Goal: Communication & Community: Answer question/provide support

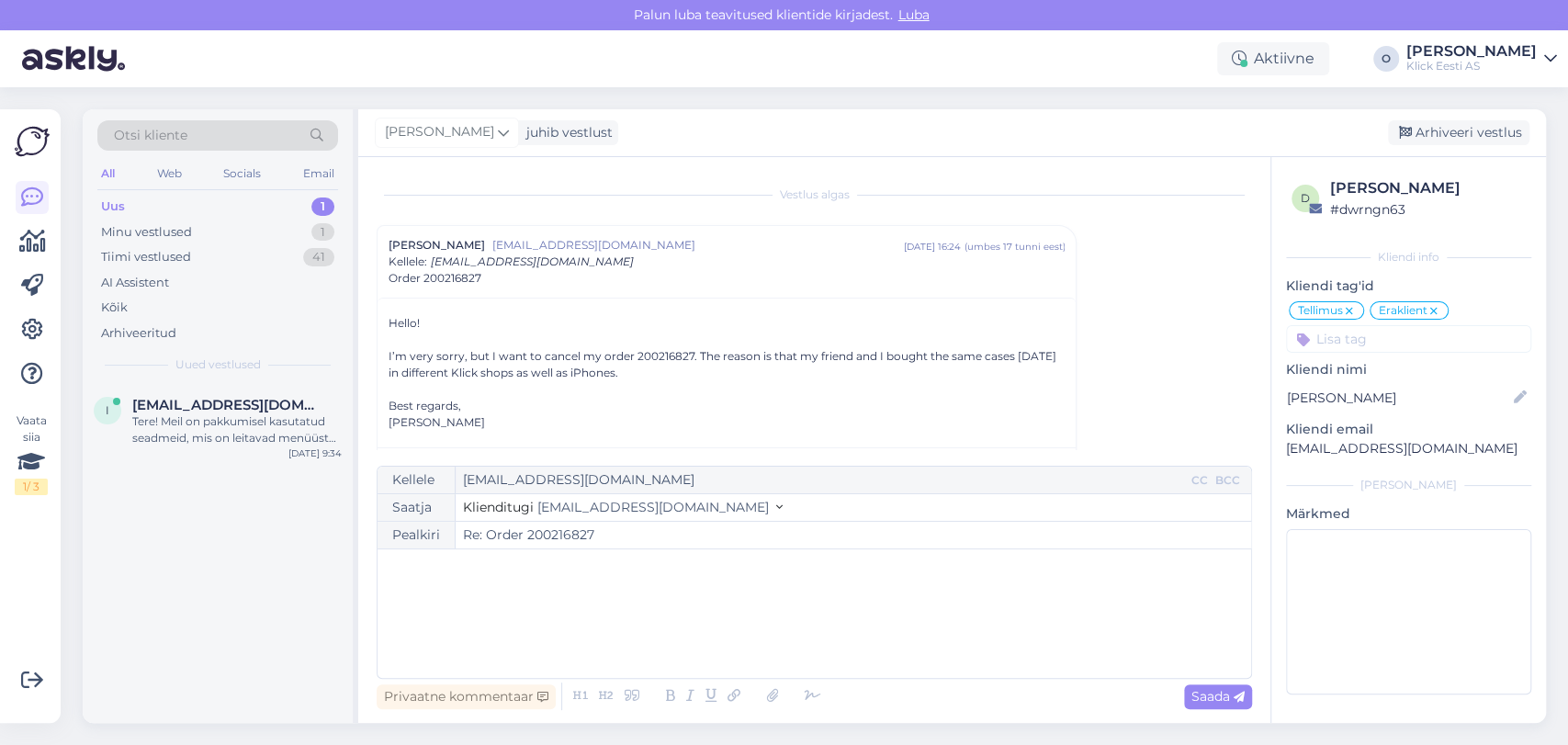
click at [238, 197] on div "Uus 1" at bounding box center [218, 207] width 241 height 26
click at [189, 440] on div "Tere! Meil on pakkumisel kasutatud seadmeid, mis on leitavad menüüst Outlet kat…" at bounding box center [237, 430] width 210 height 34
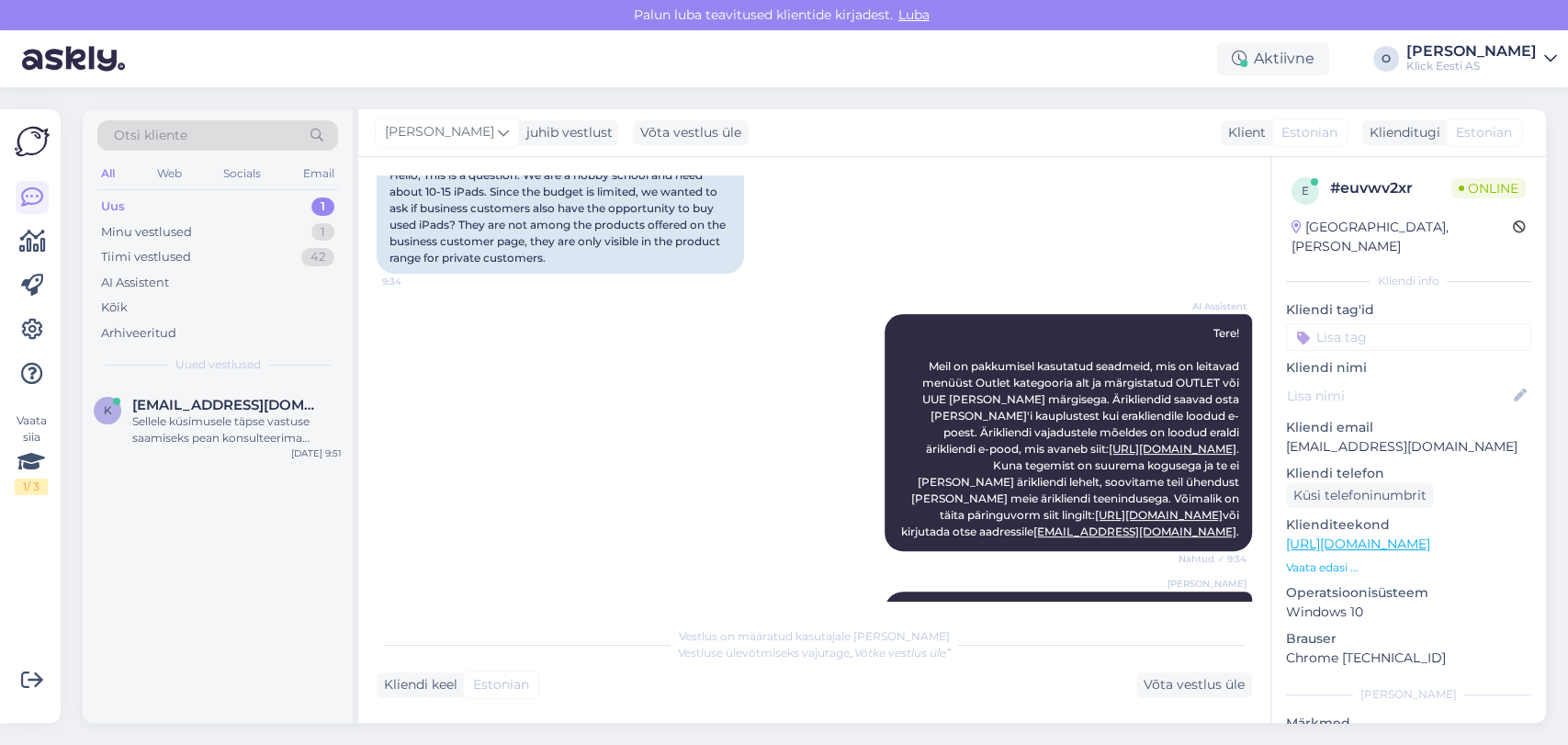
scroll to position [521, 0]
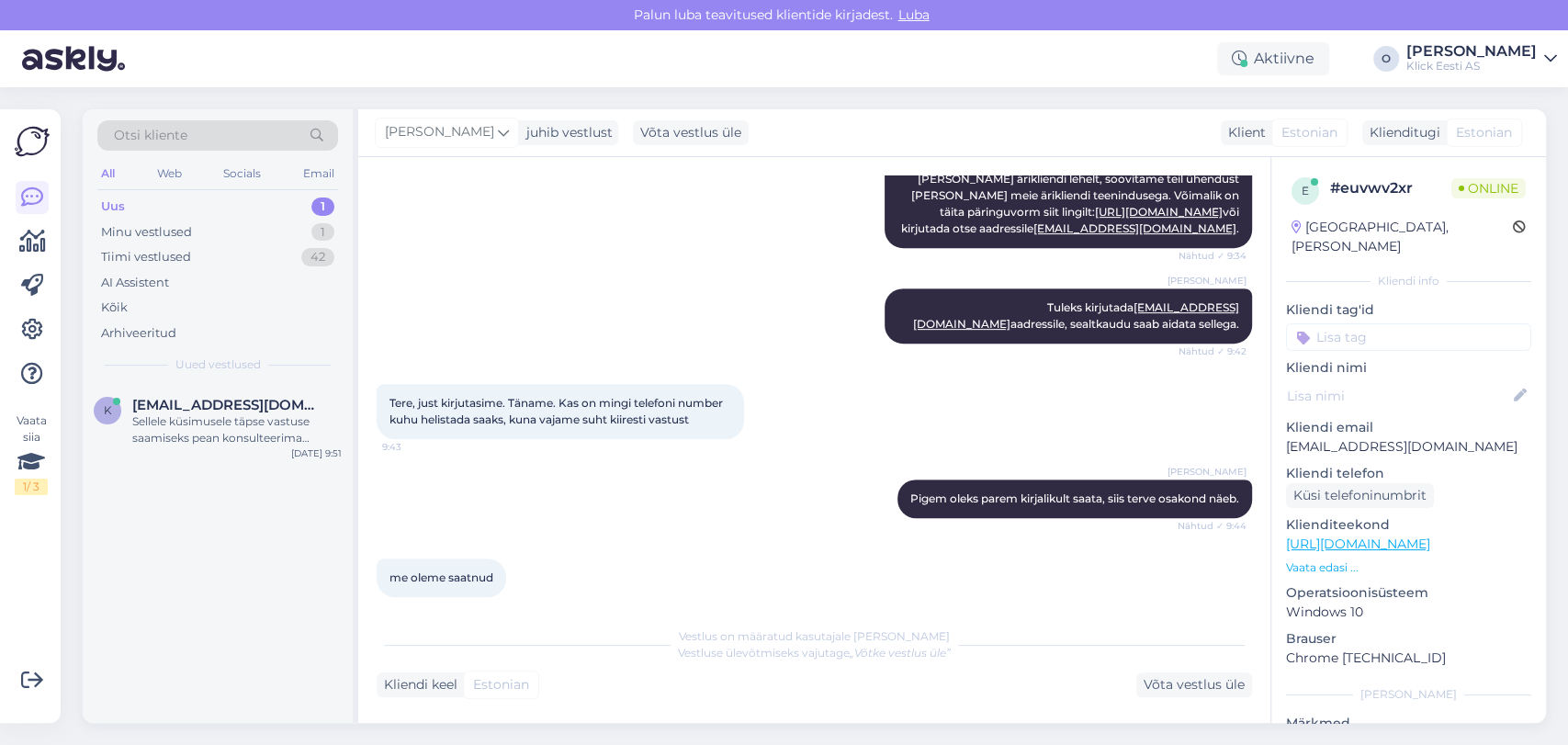
click at [173, 205] on div "Uus 1" at bounding box center [218, 207] width 241 height 26
click at [182, 204] on div "Uus 1" at bounding box center [218, 207] width 241 height 26
click at [169, 207] on div "Uus 1" at bounding box center [218, 207] width 241 height 26
click at [172, 259] on div "Tiimi vestlused" at bounding box center [146, 257] width 90 height 19
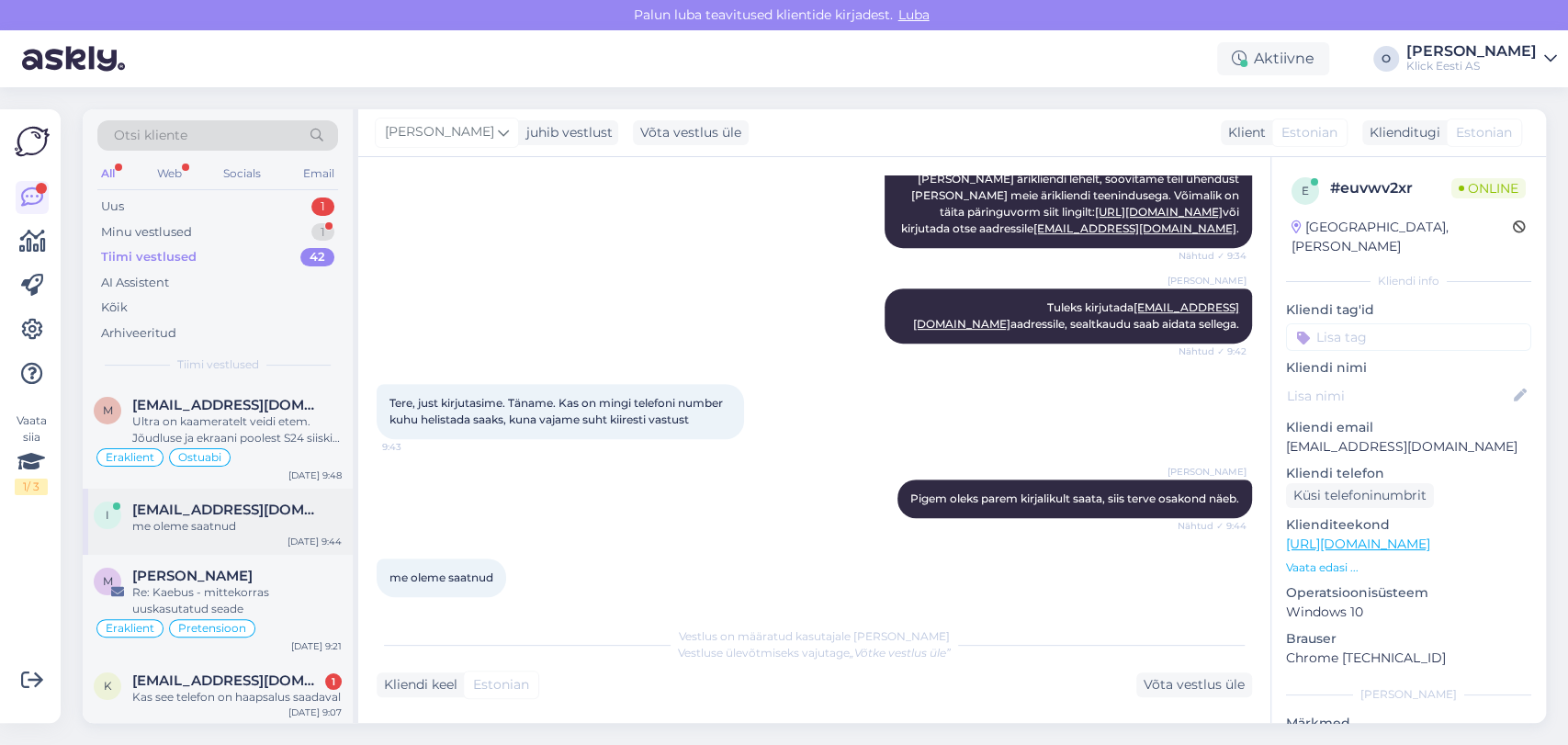
click at [155, 519] on div "me oleme saatnud" at bounding box center [237, 527] width 210 height 17
click at [159, 589] on div "Re: Kaebus - mittekorras uuskasutatud seade" at bounding box center [237, 602] width 210 height 34
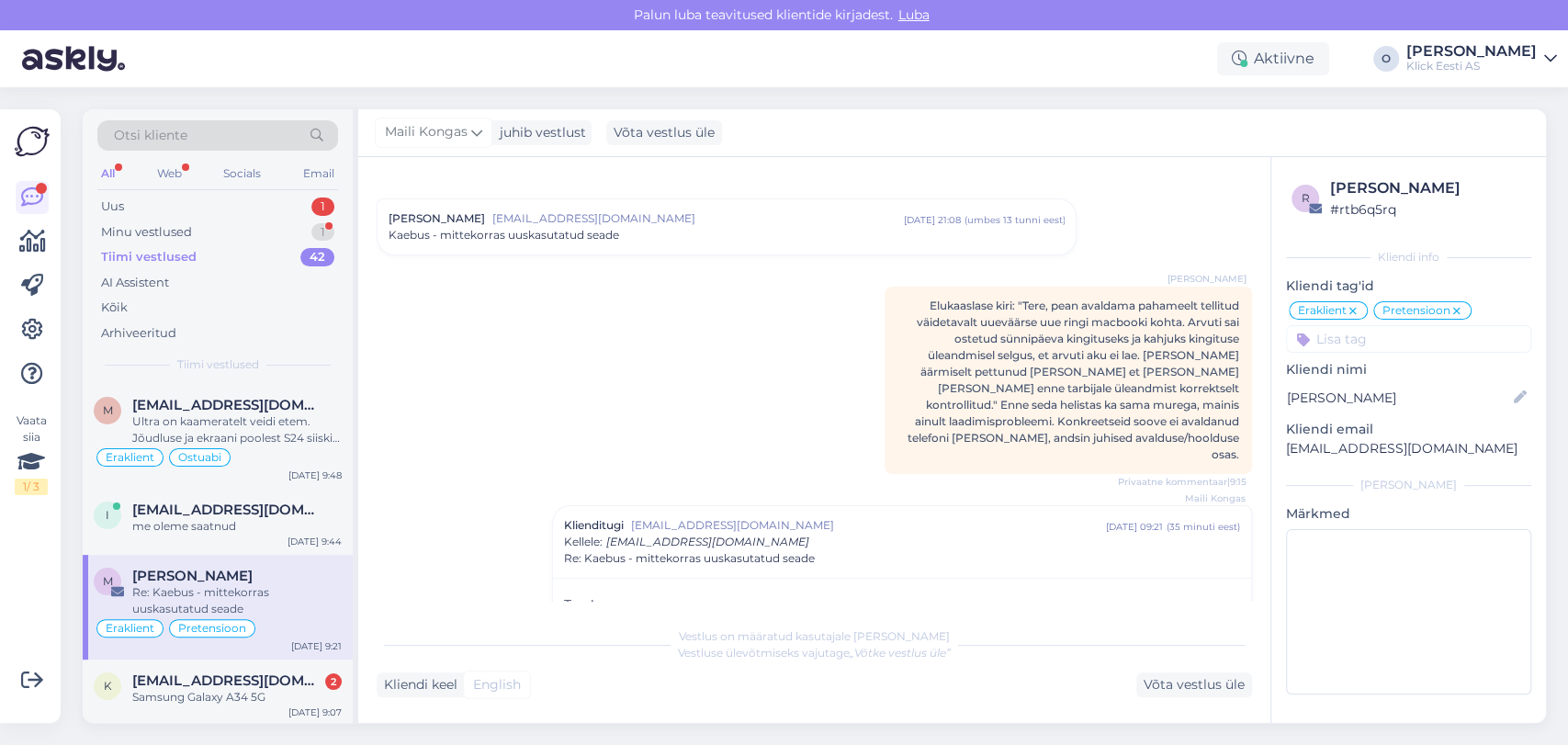
scroll to position [0, 0]
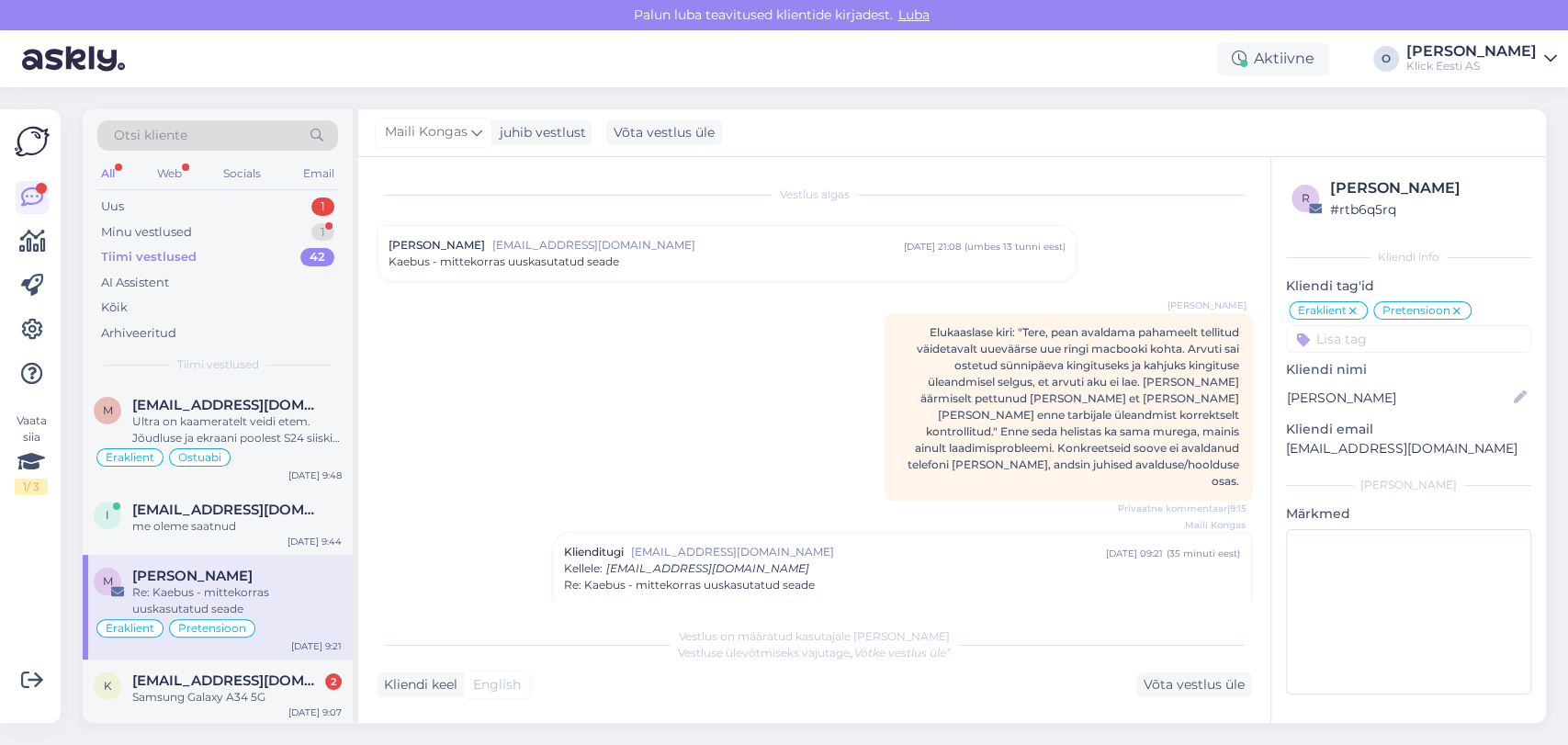
click at [519, 254] on span "Kaebus - mittekorras uuskasutatud seade" at bounding box center [504, 262] width 231 height 17
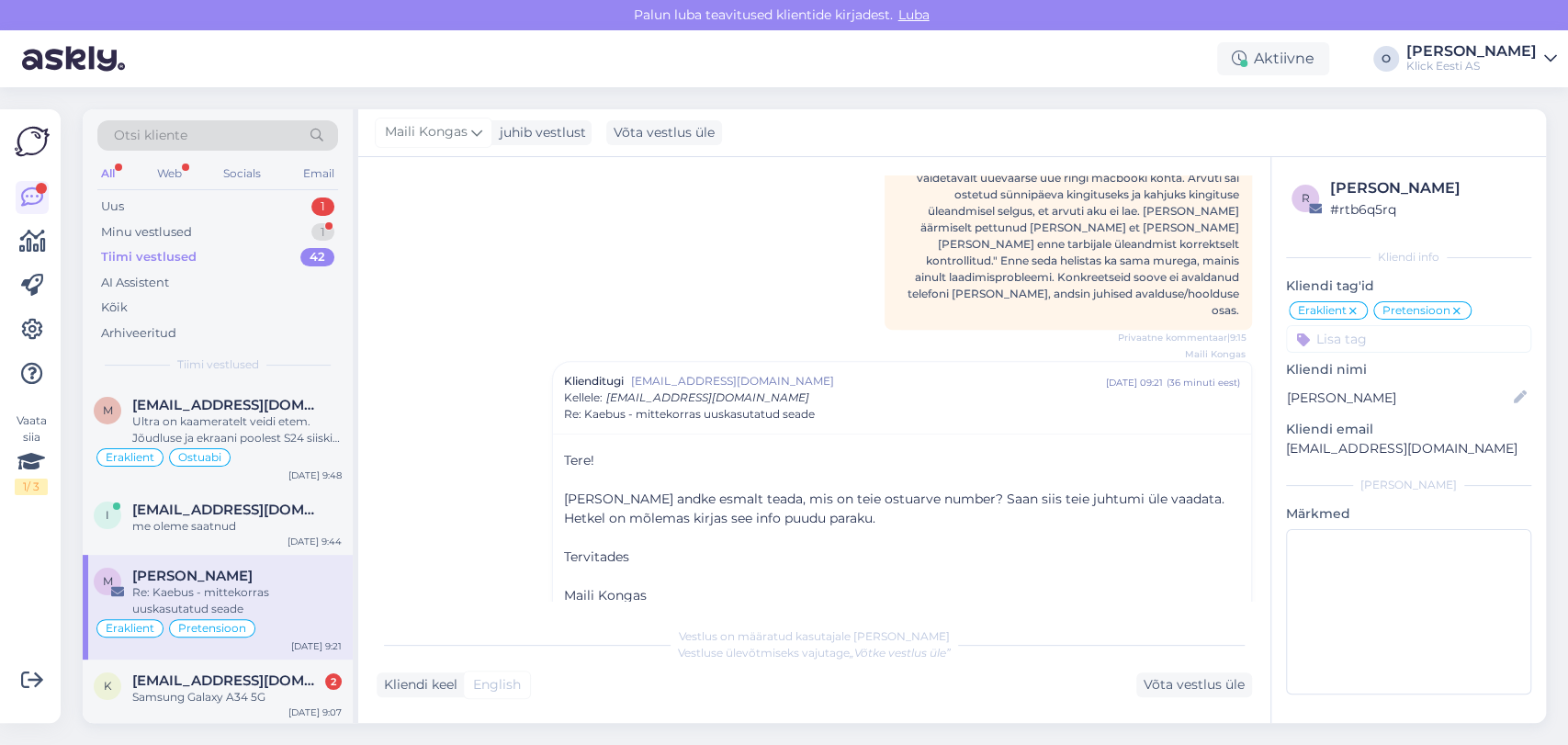
scroll to position [616, 0]
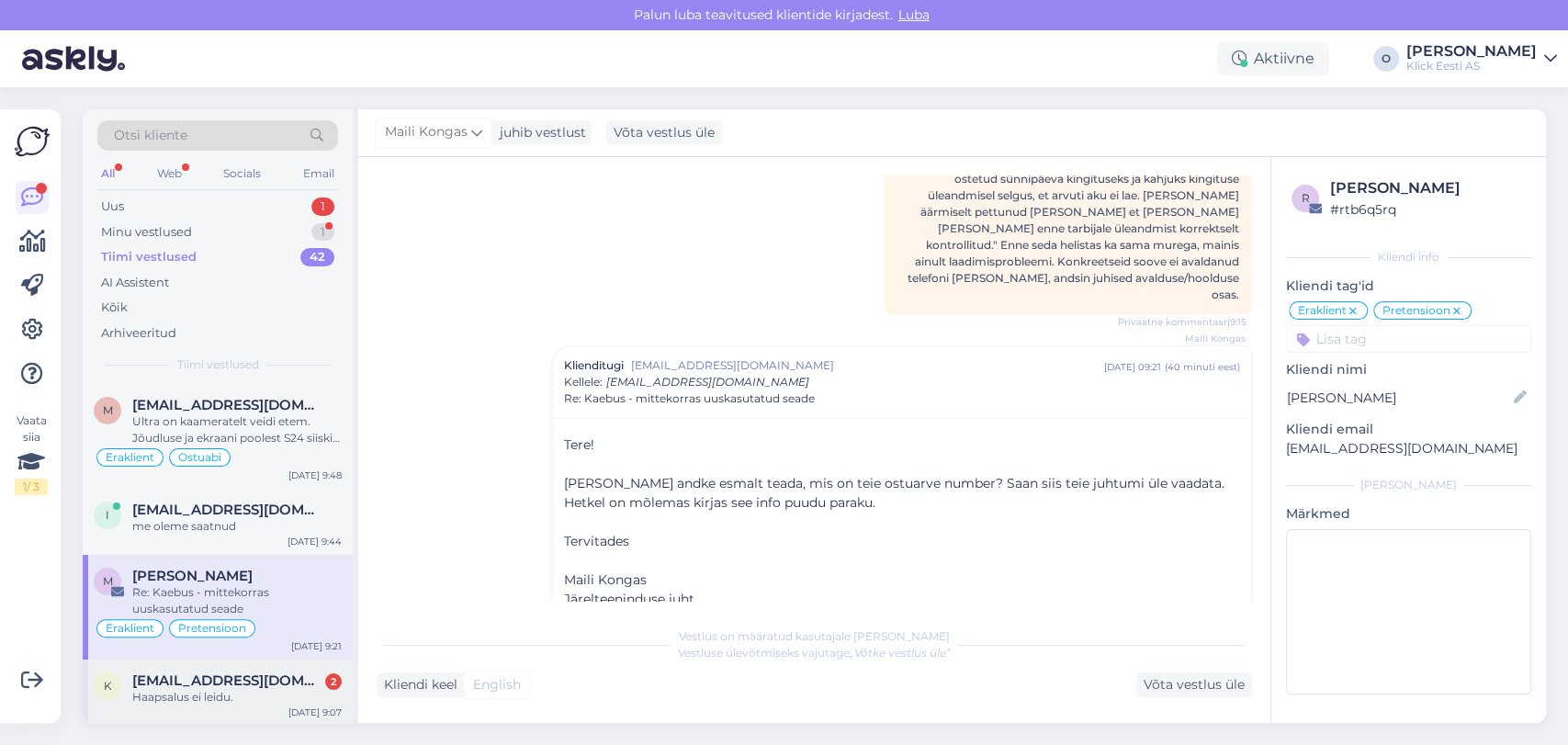
click at [287, 689] on div "Haapsalus ei leidu." at bounding box center [237, 698] width 210 height 17
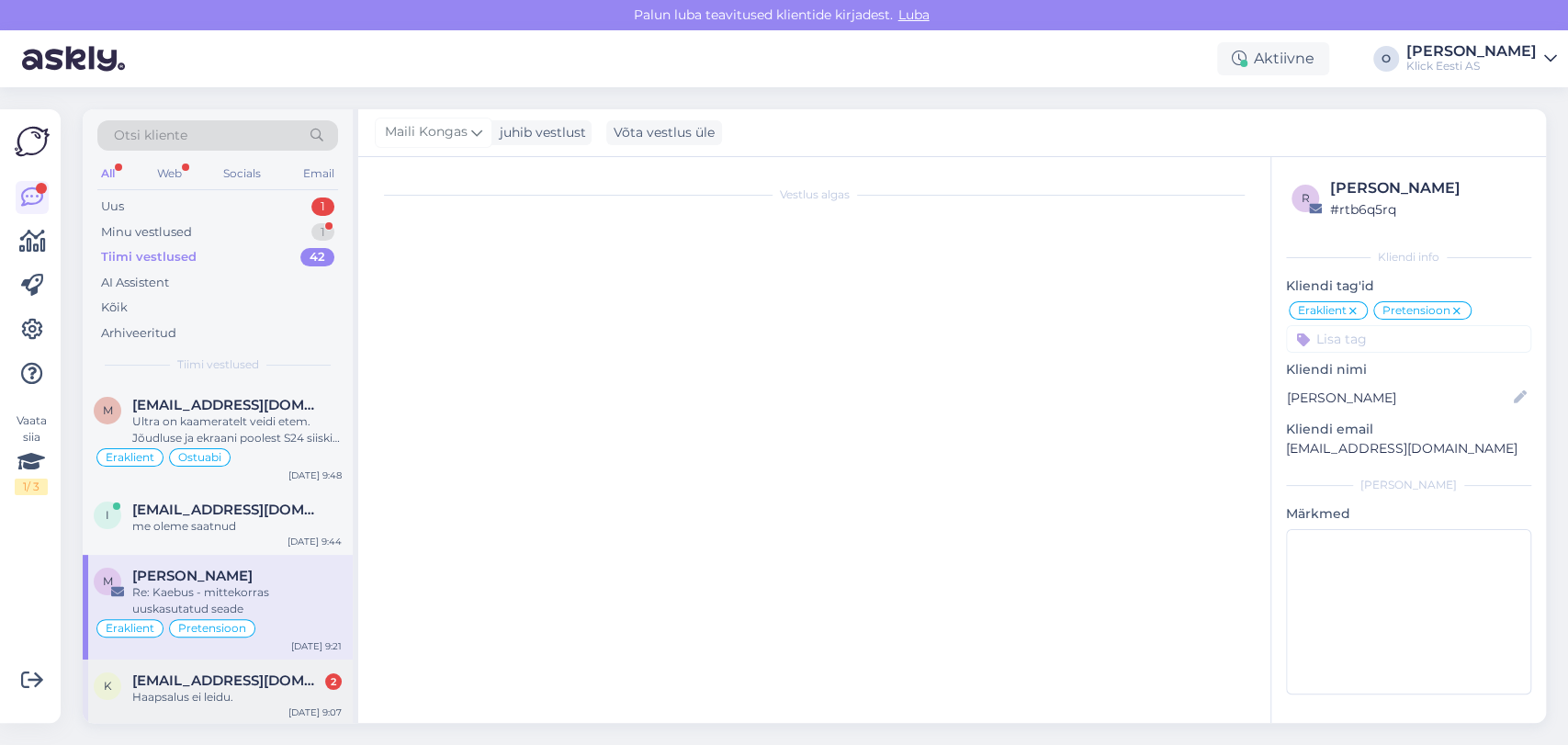
scroll to position [1046, 0]
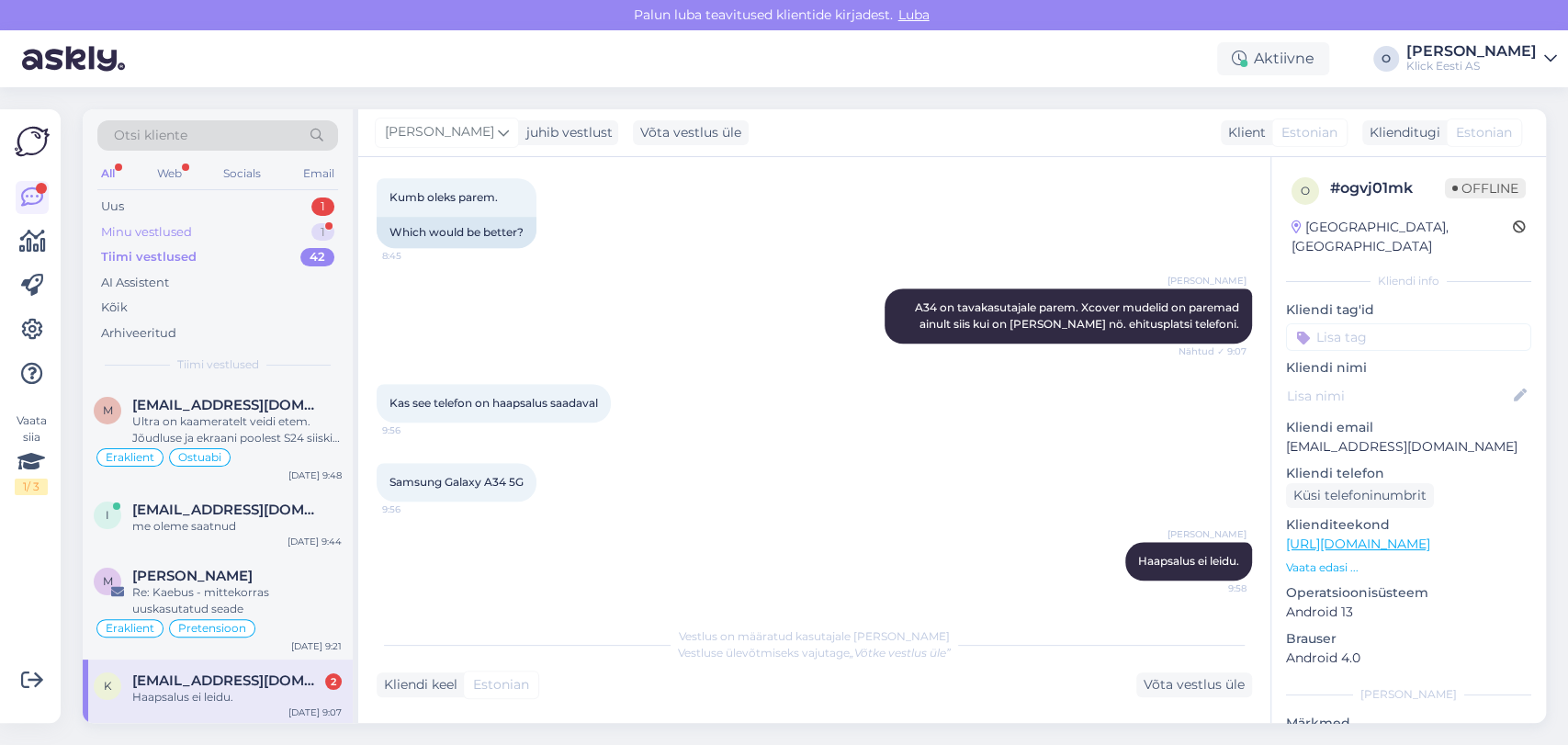
click at [206, 226] on div "Minu vestlused 1" at bounding box center [218, 233] width 241 height 26
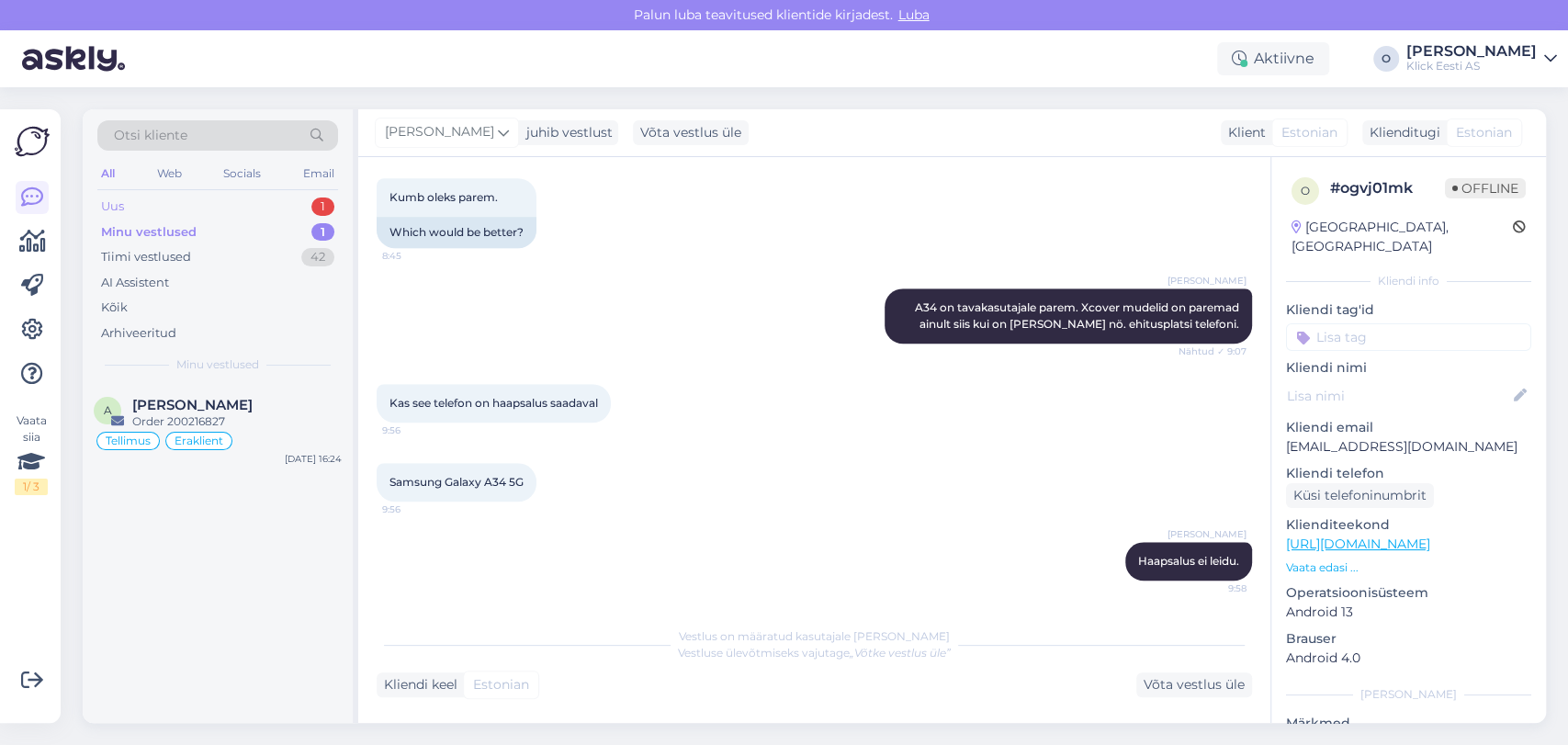
click at [189, 202] on div "Uus 1" at bounding box center [218, 207] width 241 height 26
click at [189, 233] on div "Minu vestlused" at bounding box center [147, 233] width 91 height 19
click at [175, 198] on div "Uus 1" at bounding box center [218, 207] width 241 height 26
click at [176, 381] on div "Otsi kliente All Web Socials Email Uus 1 Minu vestlused 1 Tiimi vestlused 42 AI…" at bounding box center [218, 246] width 270 height 275
click at [174, 406] on span "[EMAIL_ADDRESS][DOMAIN_NAME]" at bounding box center [227, 405] width 191 height 17
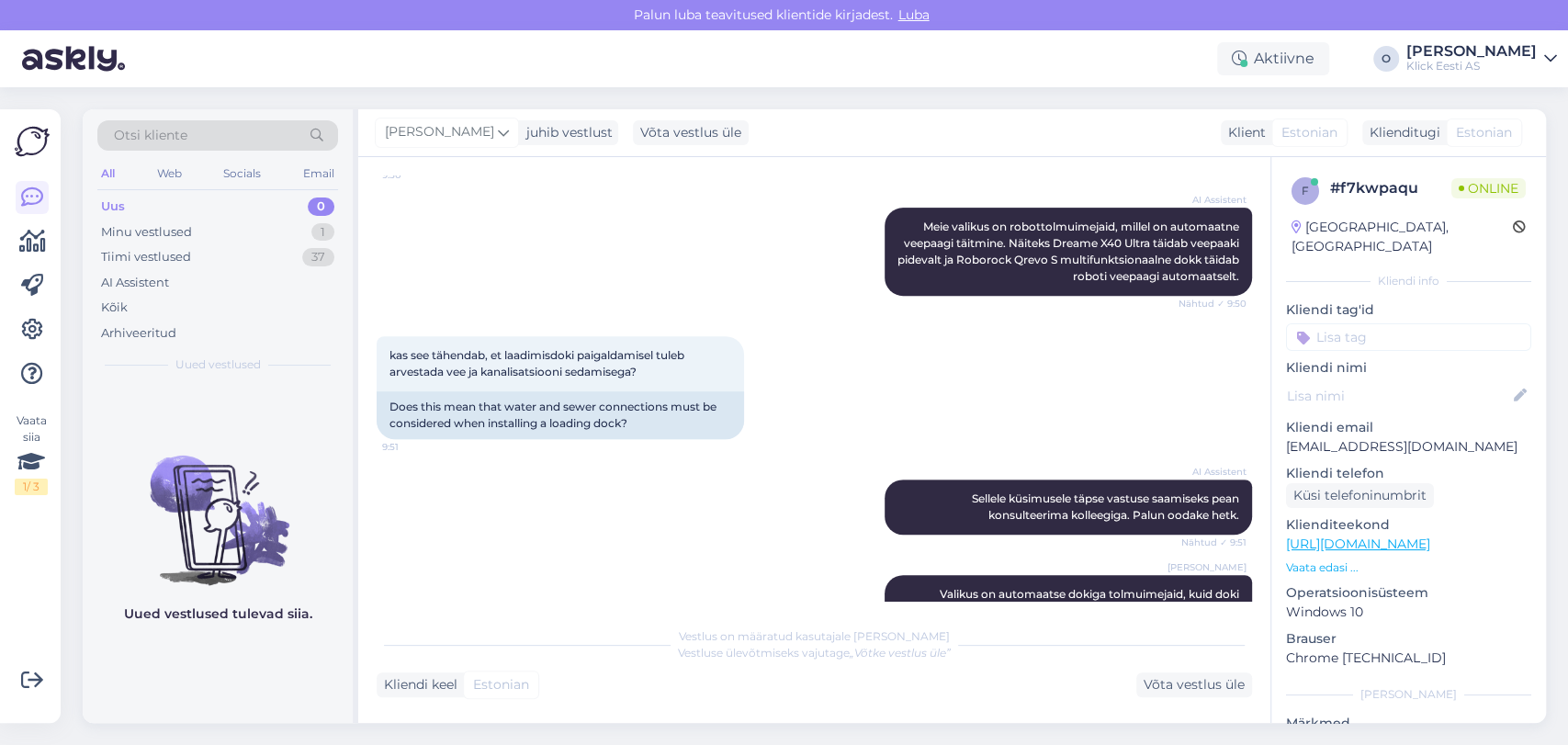
scroll to position [574, 0]
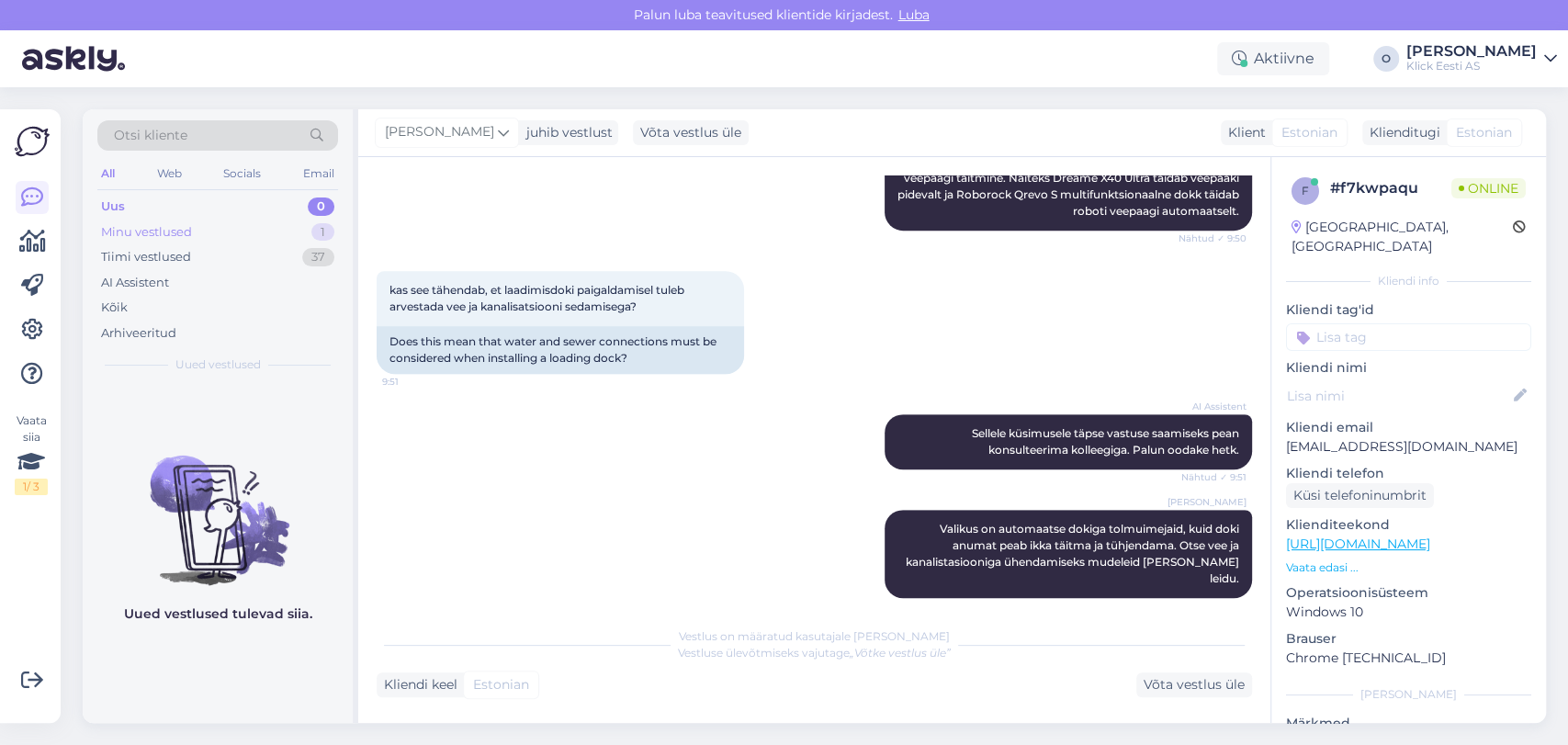
click at [238, 227] on div "Minu vestlused 1" at bounding box center [218, 233] width 241 height 26
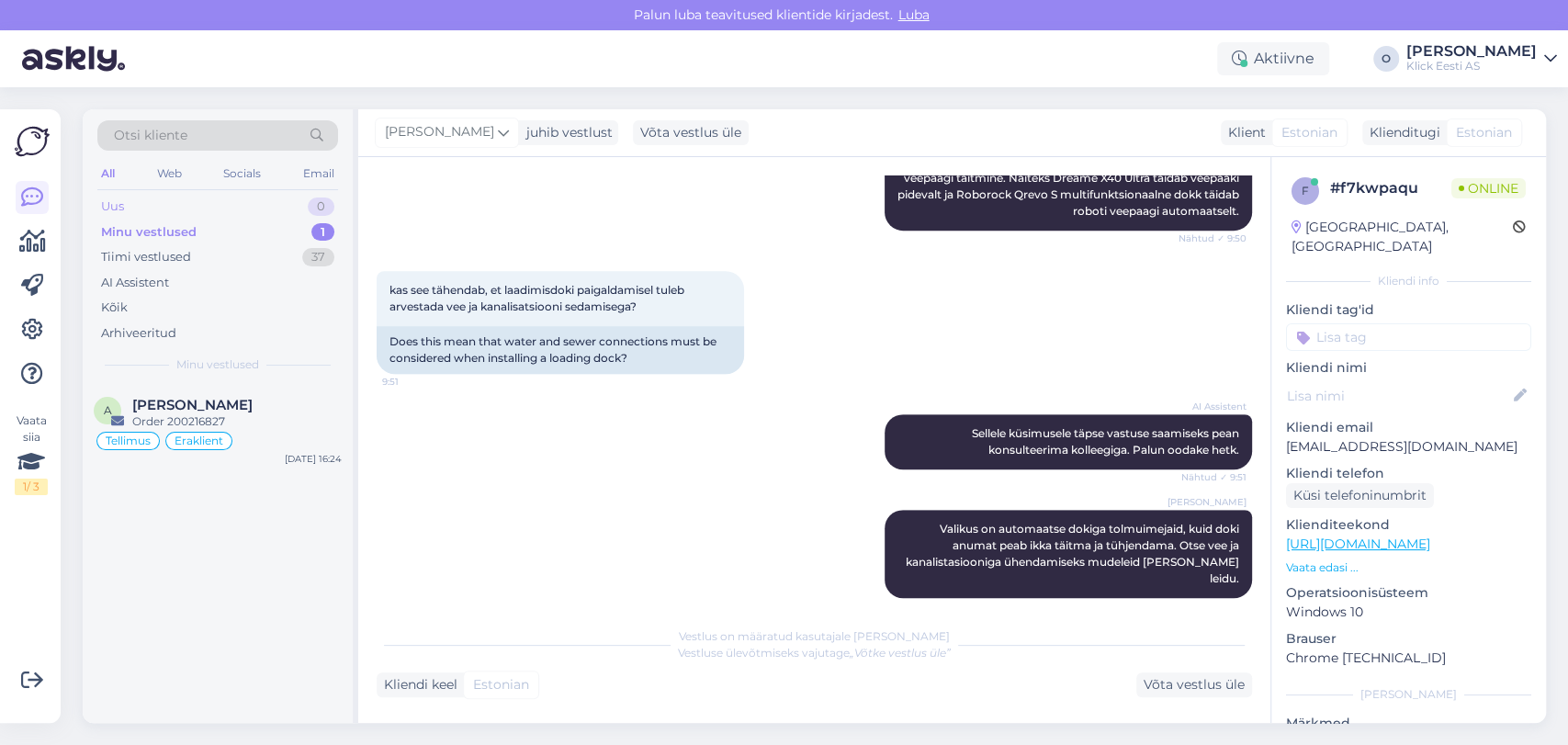
click at [219, 198] on div "Uus 0" at bounding box center [218, 207] width 241 height 26
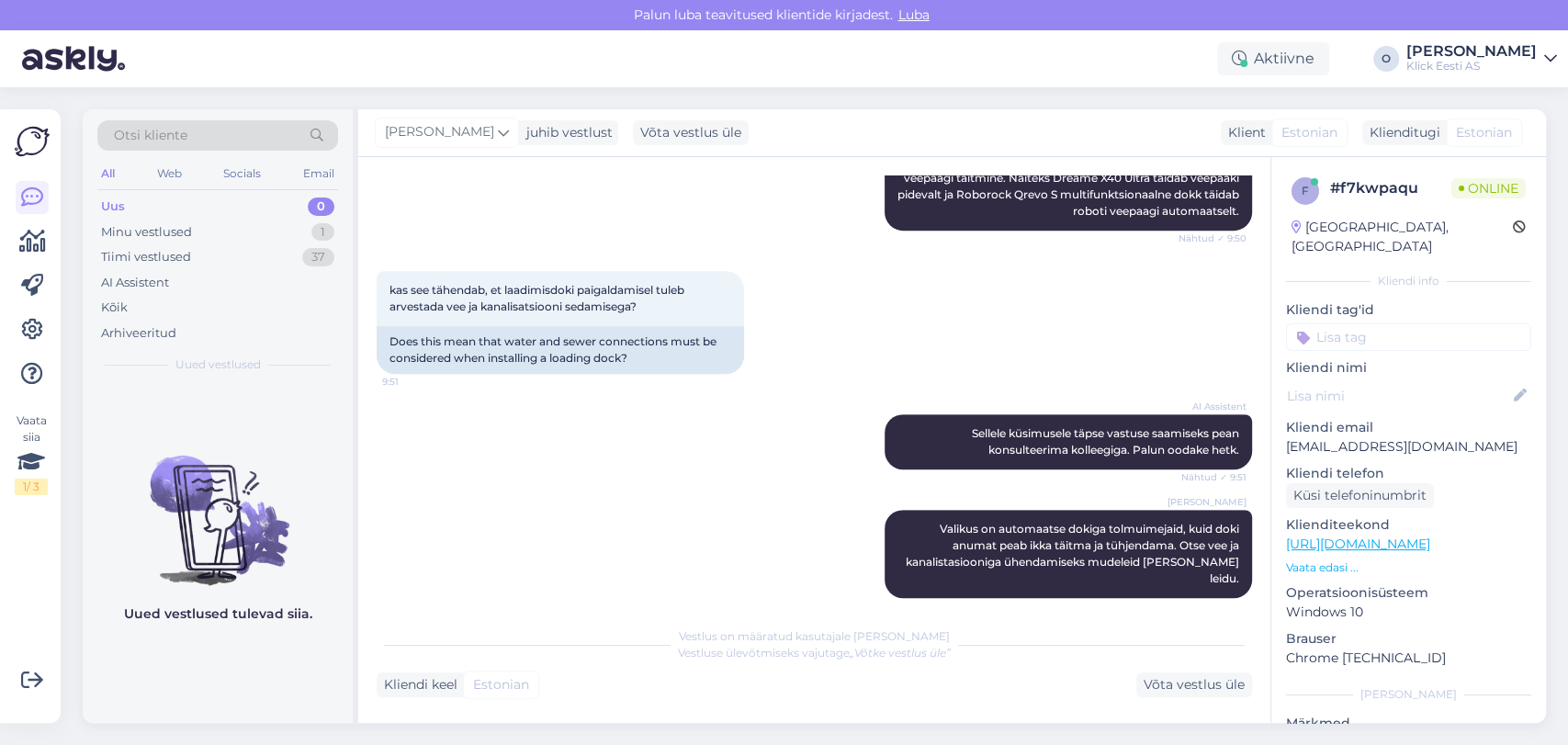
click at [219, 198] on div "Uus 0" at bounding box center [218, 207] width 241 height 26
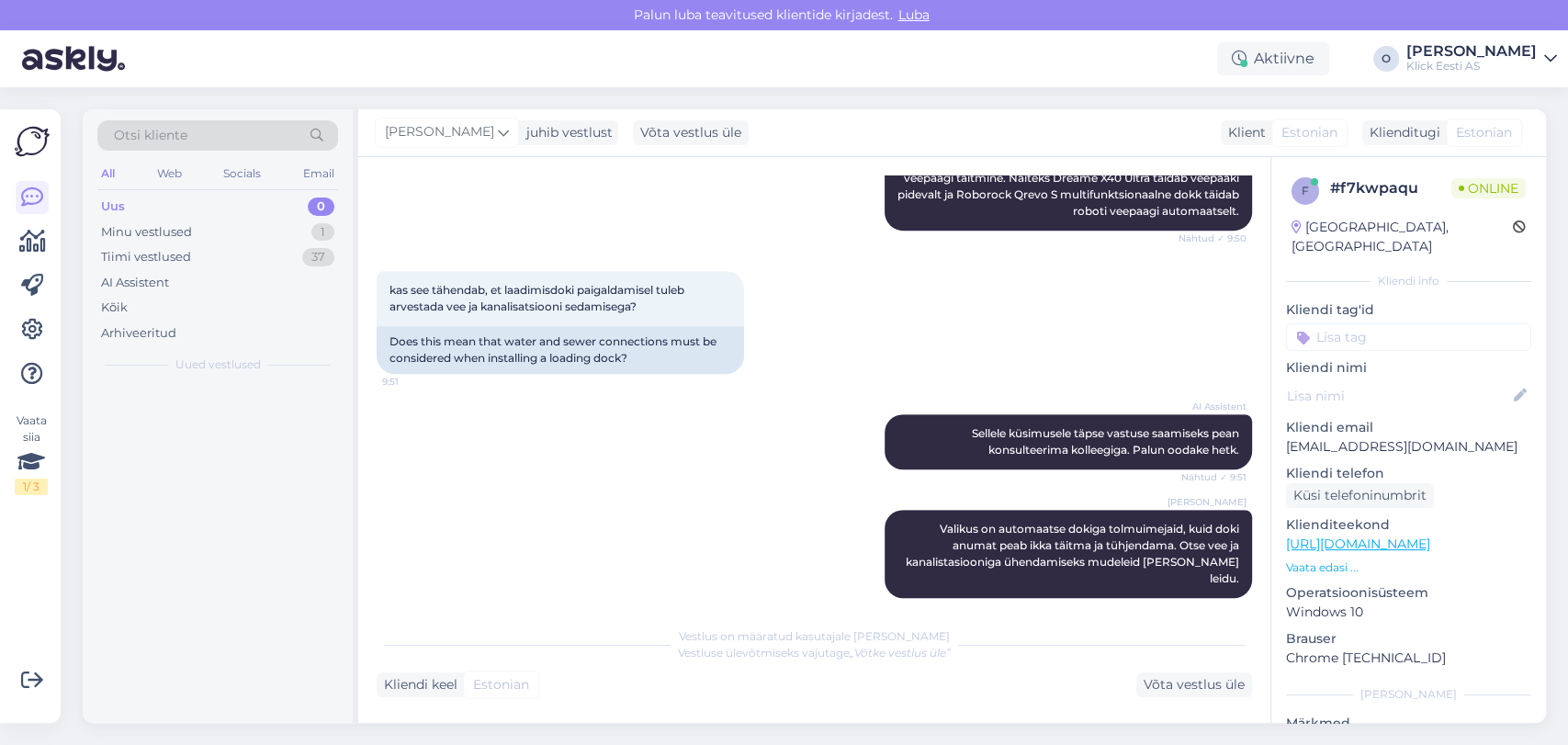
click at [219, 198] on div "Uus 0" at bounding box center [218, 207] width 241 height 26
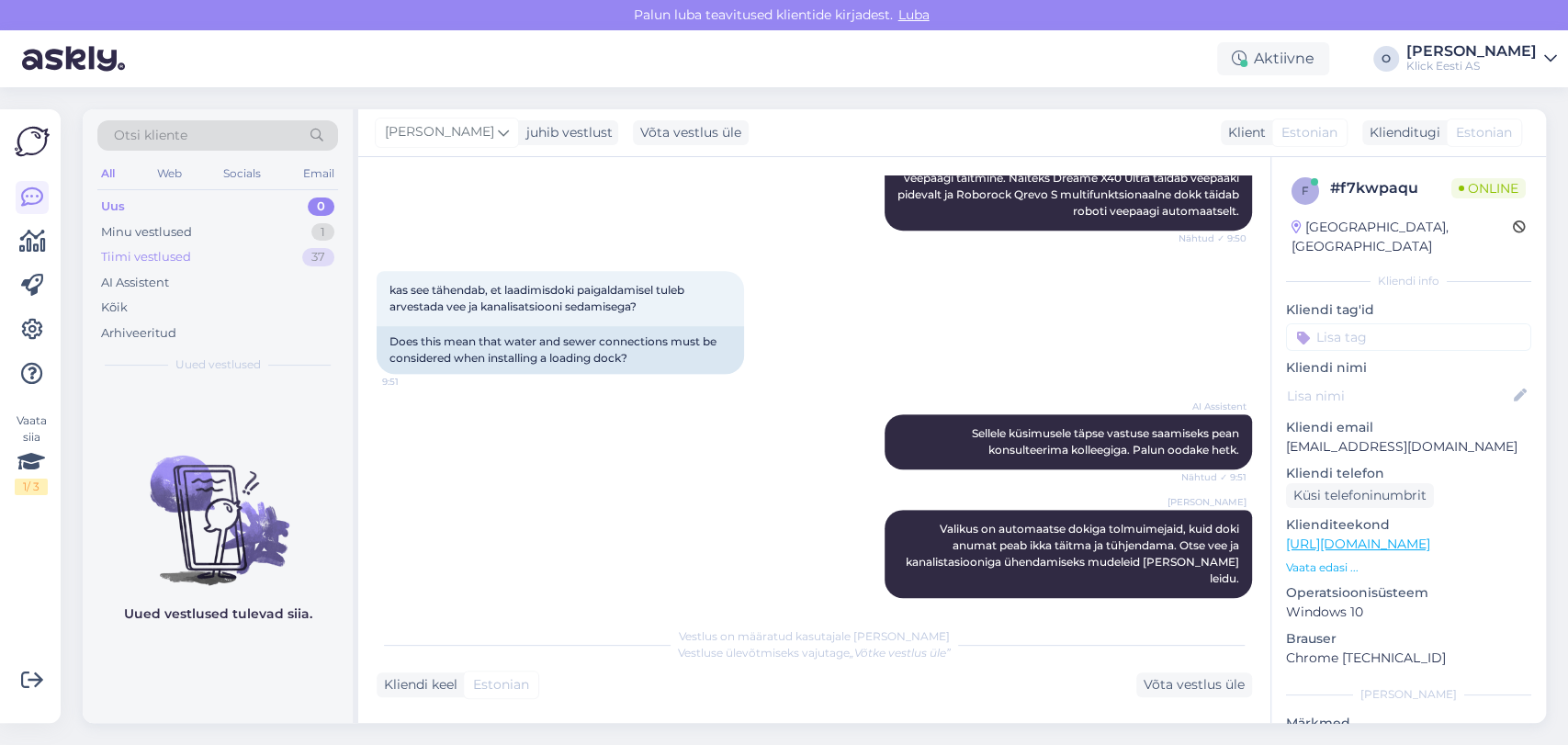
click at [207, 262] on div "Tiimi vestlused 37" at bounding box center [218, 257] width 241 height 26
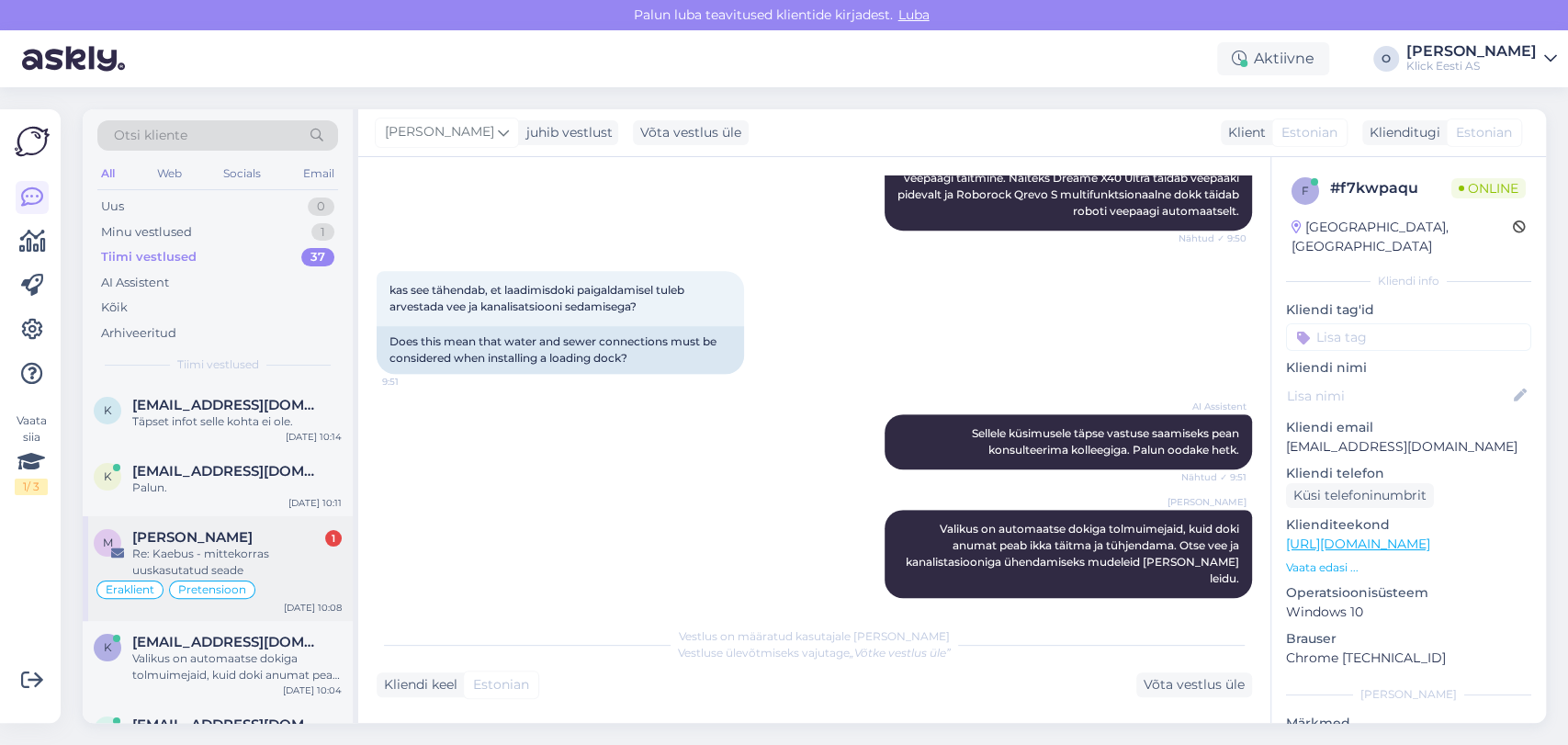
click at [200, 535] on span "[PERSON_NAME]" at bounding box center [192, 537] width 120 height 17
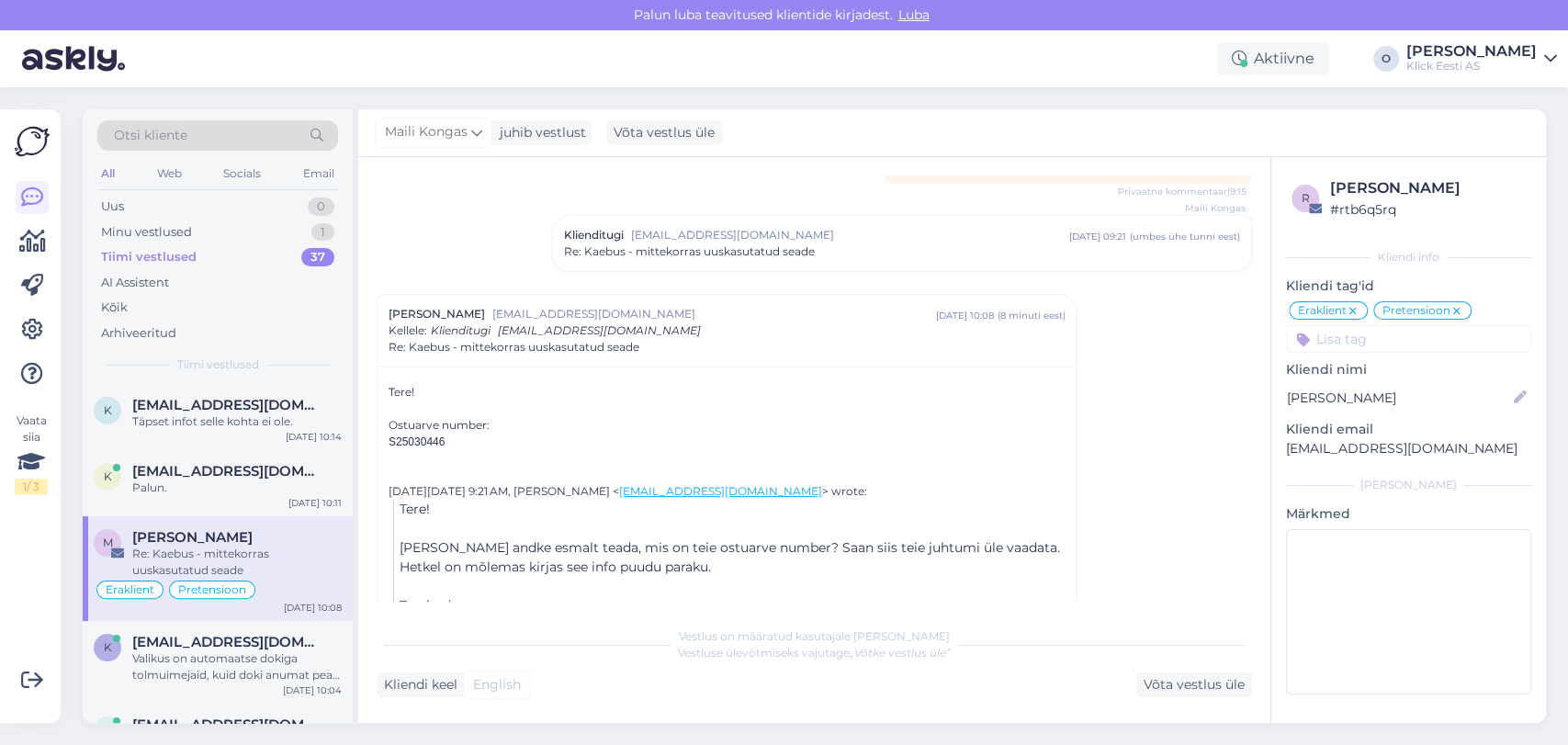
scroll to position [329, 0]
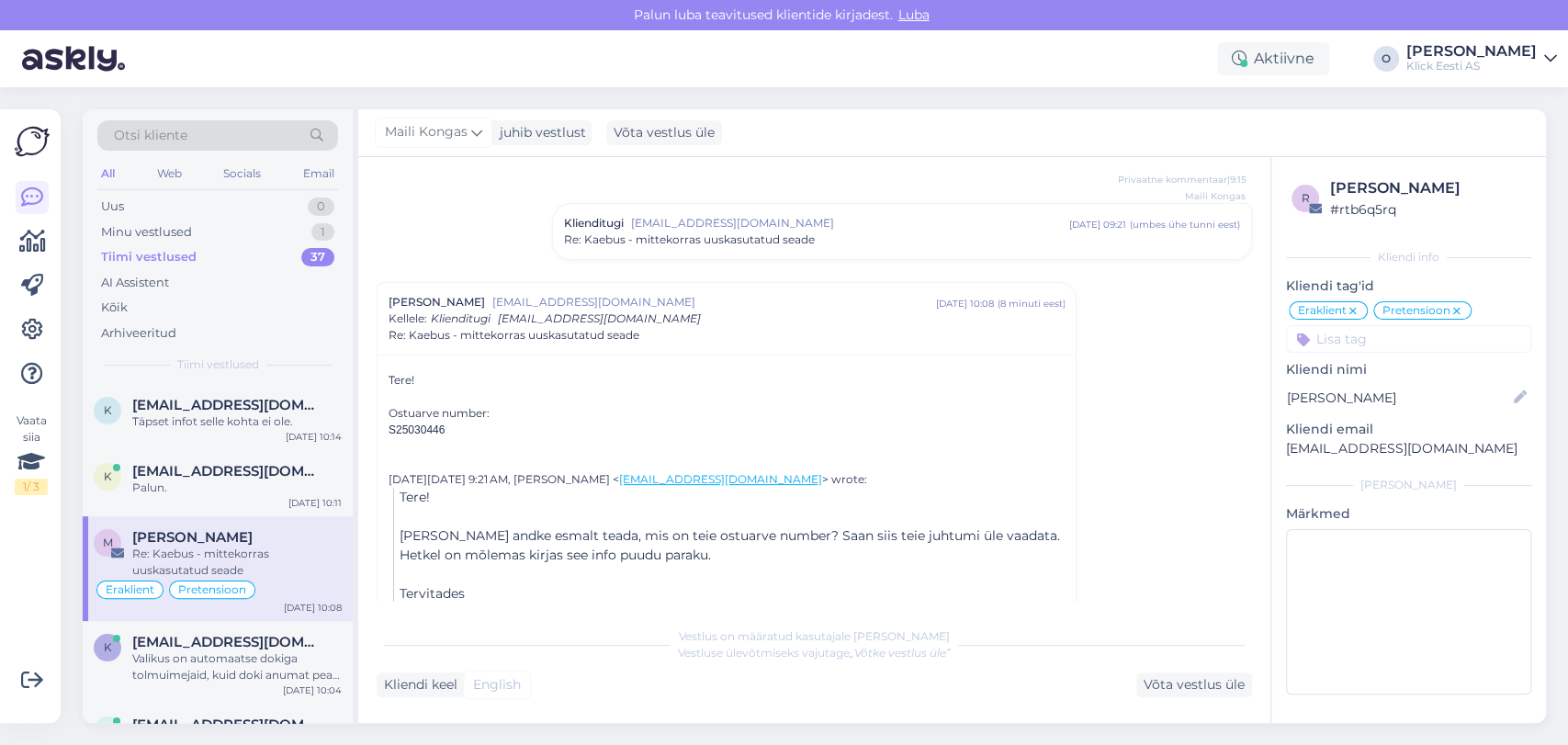
click at [427, 422] on div "S25030446" at bounding box center [726, 430] width 676 height 17
copy span "S25030446"
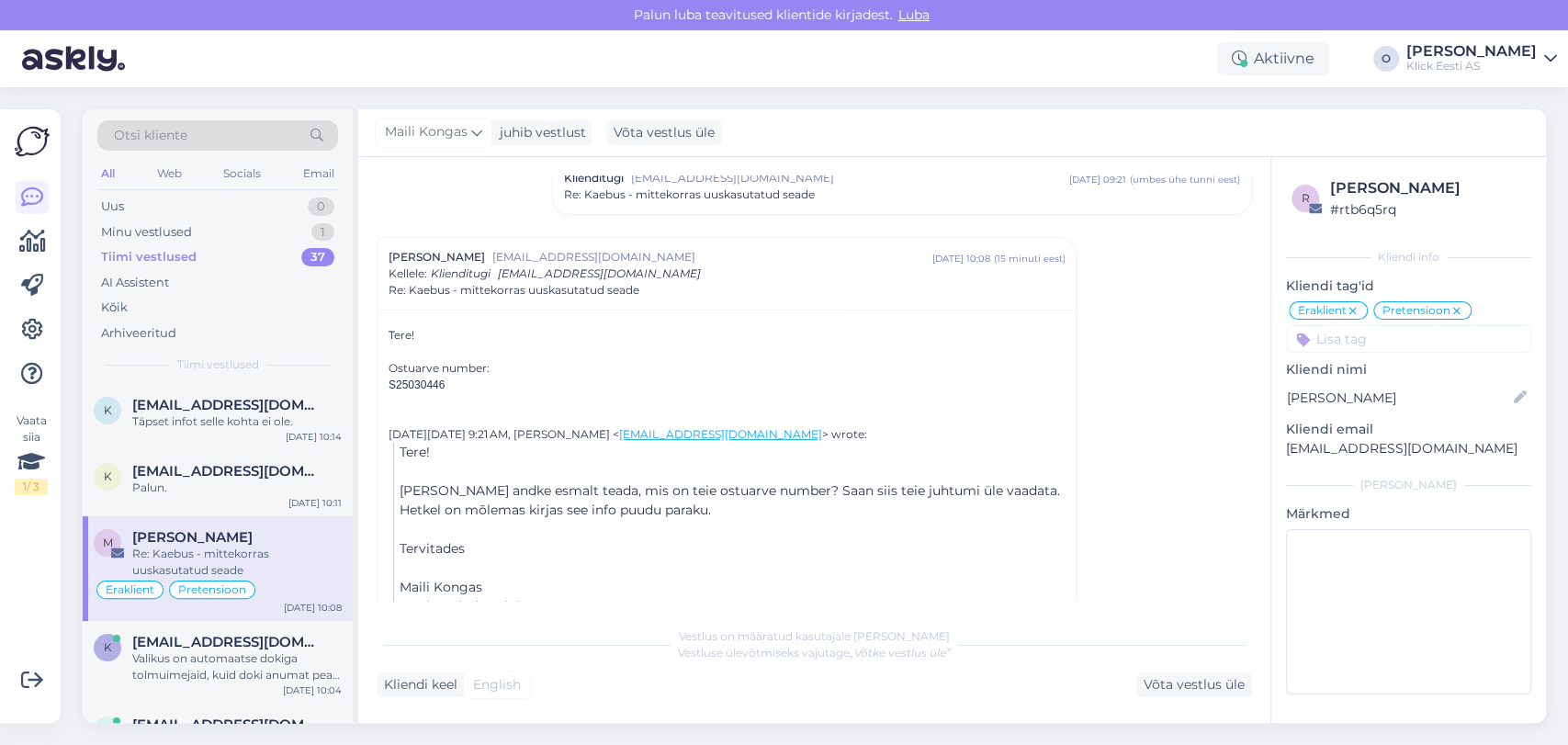
scroll to position [415, 0]
